Goal: Check status: Check status

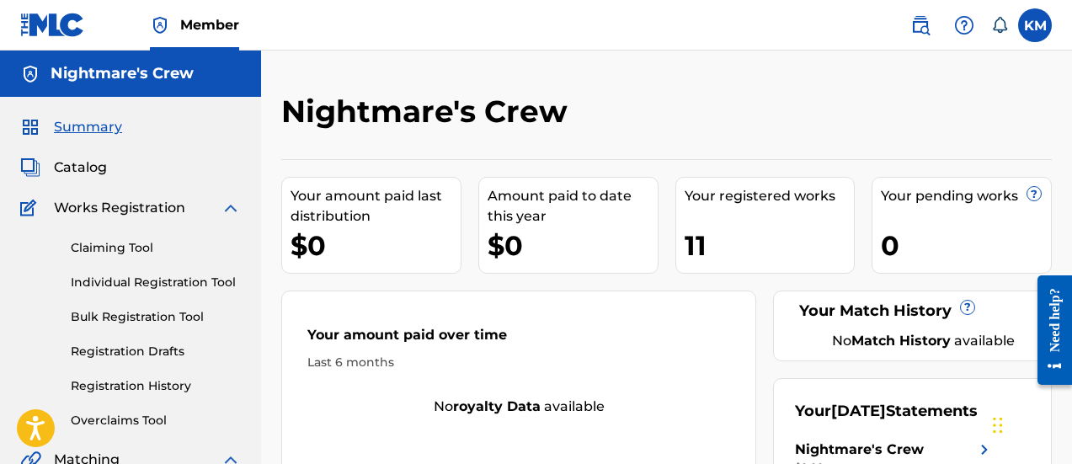
click at [148, 396] on div "Claiming Tool Individual Registration Tool Bulk Registration Tool Registration …" at bounding box center [130, 323] width 221 height 211
click at [148, 389] on link "Registration History" at bounding box center [156, 386] width 170 height 18
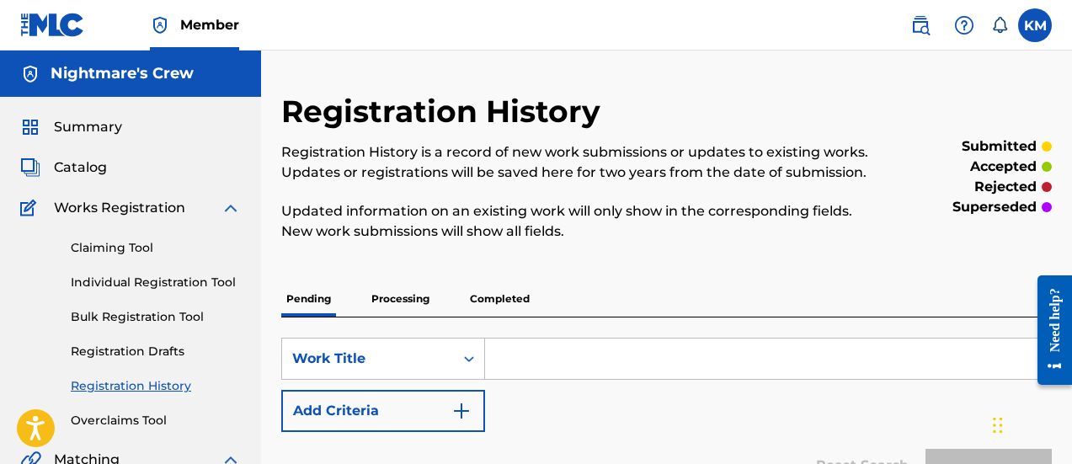
click at [403, 295] on p "Processing" at bounding box center [400, 298] width 68 height 35
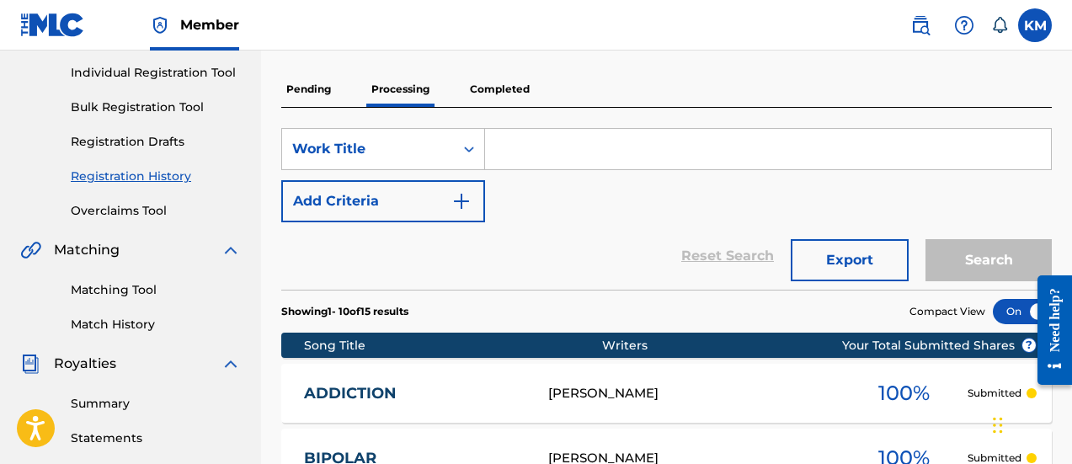
scroll to position [168, 0]
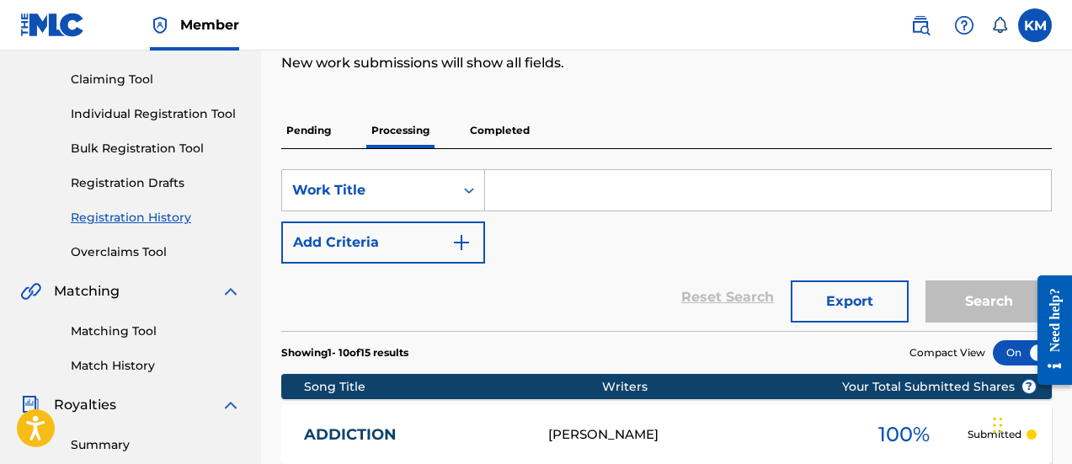
click at [484, 120] on p "Completed" at bounding box center [500, 130] width 70 height 35
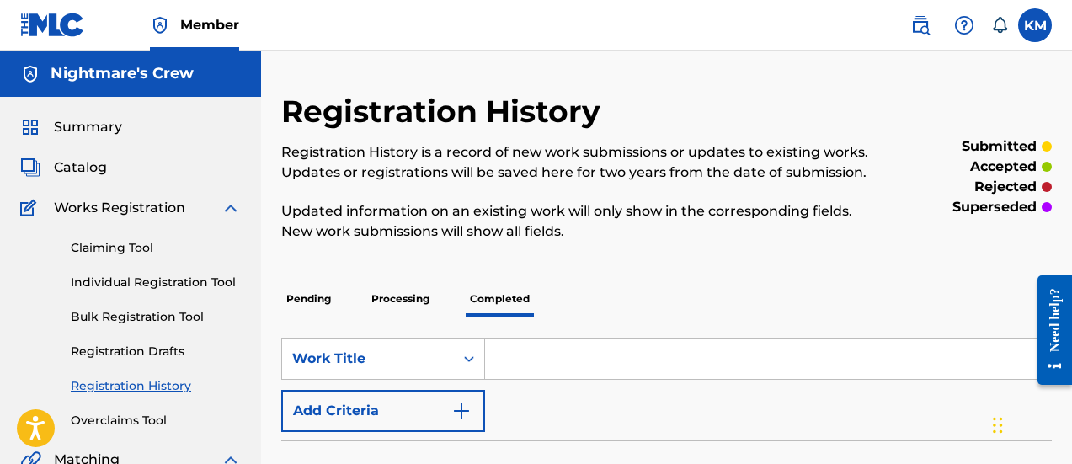
click at [108, 131] on span "Summary" at bounding box center [88, 127] width 68 height 20
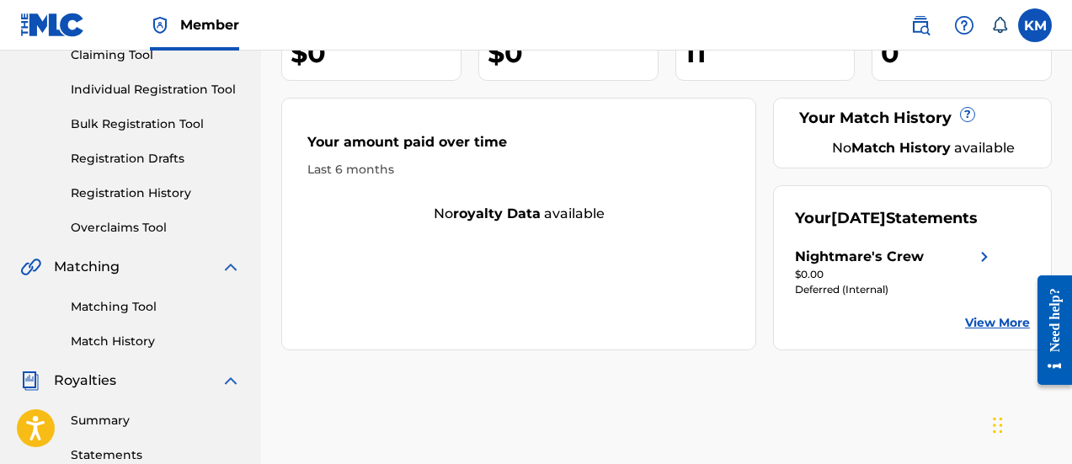
scroll to position [253, 0]
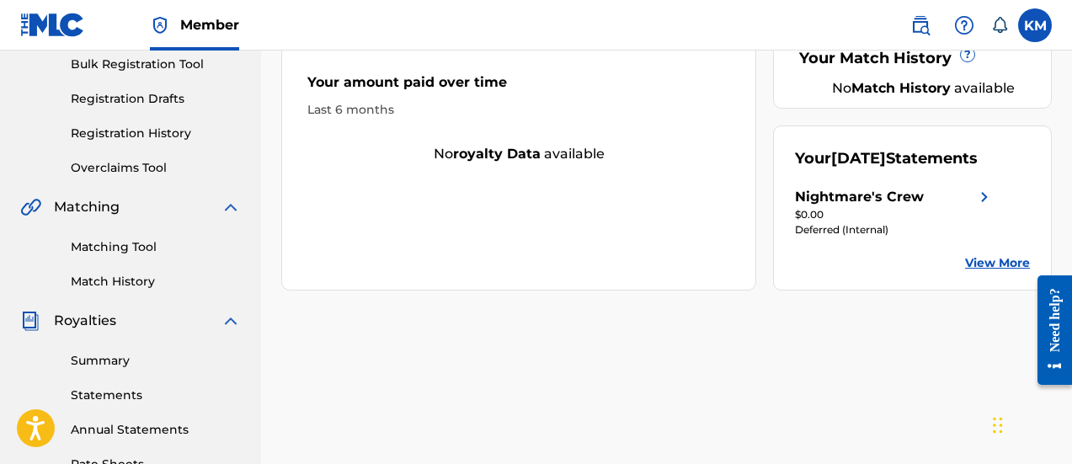
click at [818, 237] on div "Deferred (Internal)" at bounding box center [895, 229] width 200 height 15
